Goal: Information Seeking & Learning: Learn about a topic

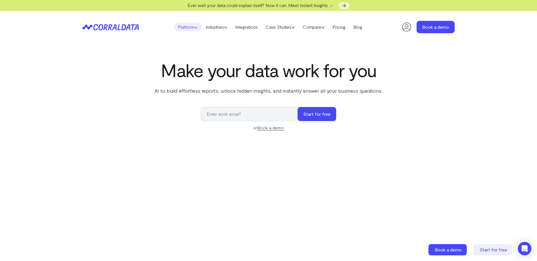
click at [182, 28] on link "Platform" at bounding box center [188, 27] width 28 height 8
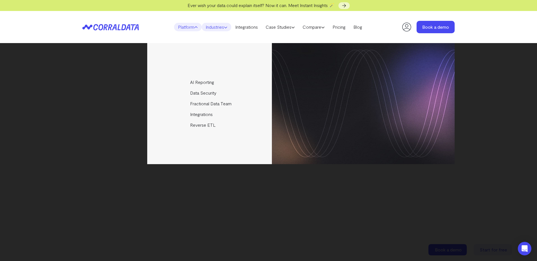
click at [212, 26] on link "Industries" at bounding box center [217, 27] width 30 height 8
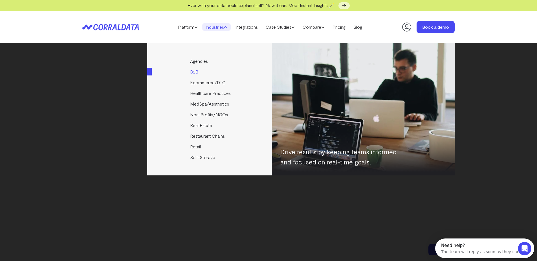
click at [193, 71] on link "B2B" at bounding box center [210, 72] width 126 height 11
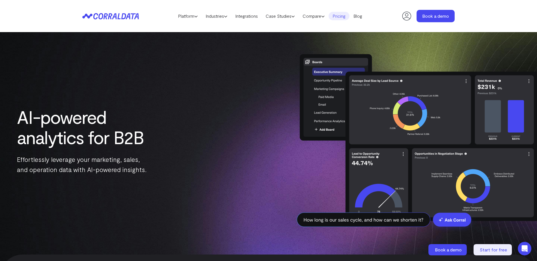
click at [343, 15] on link "Pricing" at bounding box center [339, 16] width 21 height 8
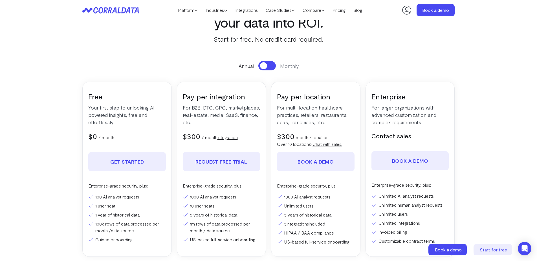
scroll to position [39, 0]
click at [263, 67] on span at bounding box center [263, 66] width 7 height 7
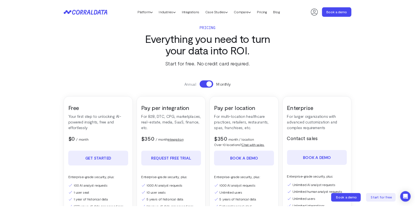
scroll to position [0, 0]
